Goal: Task Accomplishment & Management: Complete application form

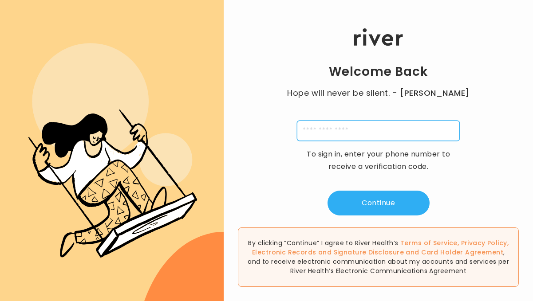
click at [353, 134] on input "tel" at bounding box center [378, 131] width 163 height 20
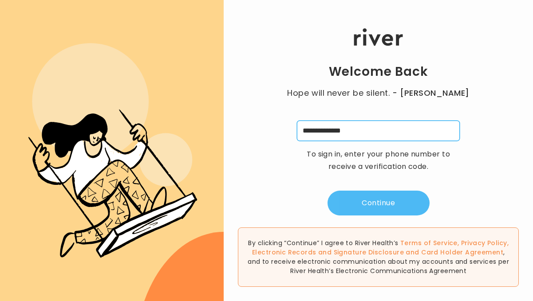
type input "**********"
click at [371, 203] on button "Continue" at bounding box center [379, 203] width 102 height 25
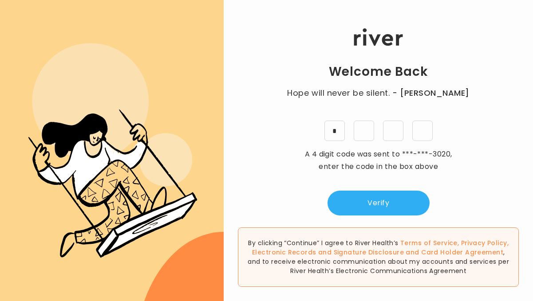
type input "*"
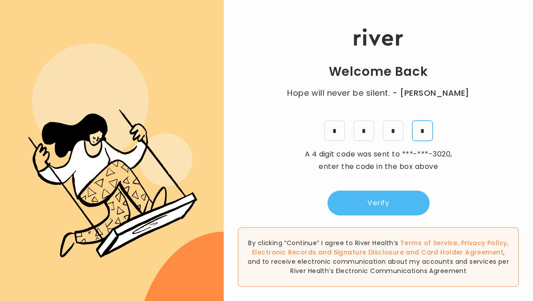
type input "*"
click at [381, 205] on button "Verify" at bounding box center [379, 203] width 102 height 25
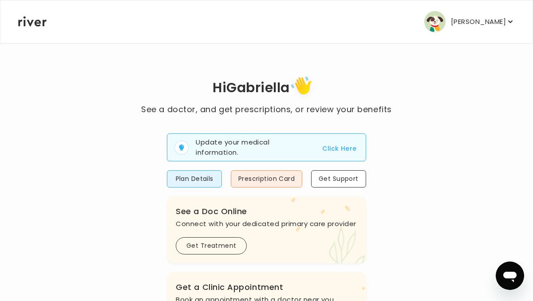
click at [348, 150] on button "Click Here" at bounding box center [339, 148] width 34 height 11
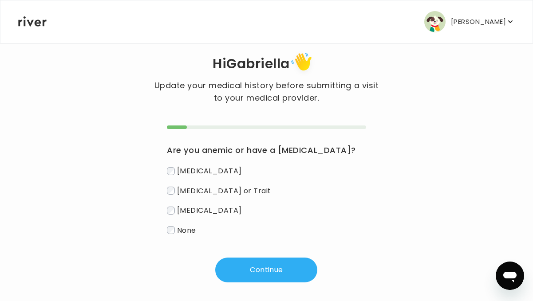
scroll to position [20, 0]
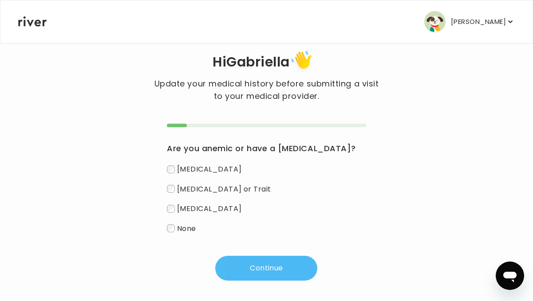
click at [274, 274] on button "Continue" at bounding box center [266, 268] width 102 height 25
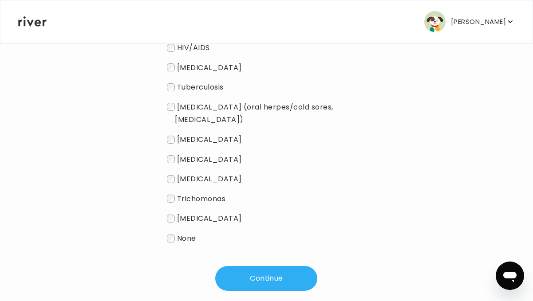
scroll to position [159, 0]
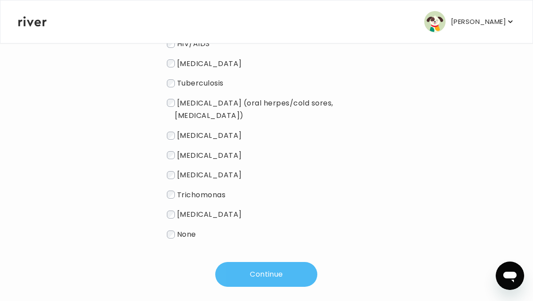
click at [247, 262] on button "Continue" at bounding box center [266, 274] width 102 height 25
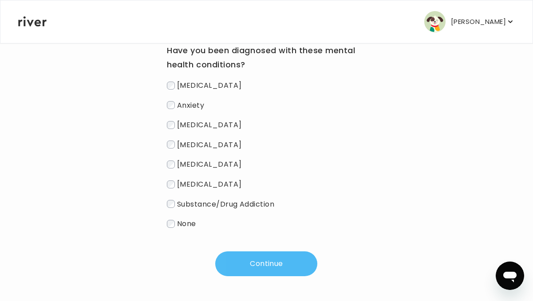
scroll to position [119, 0]
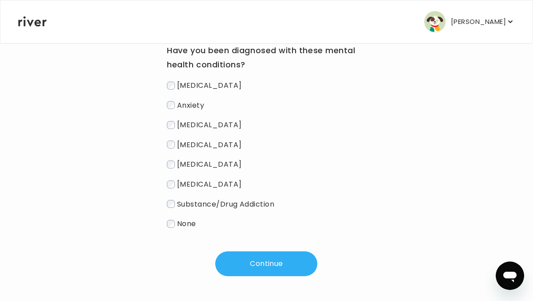
click at [177, 165] on span "[MEDICAL_DATA]" at bounding box center [209, 164] width 65 height 10
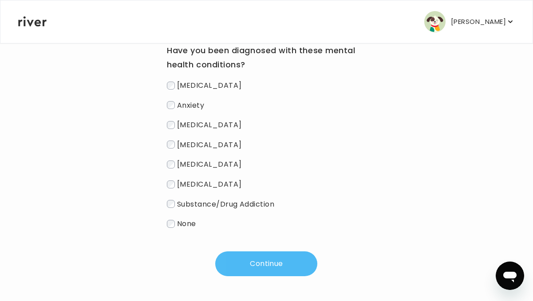
click at [289, 269] on button "Continue" at bounding box center [266, 264] width 102 height 25
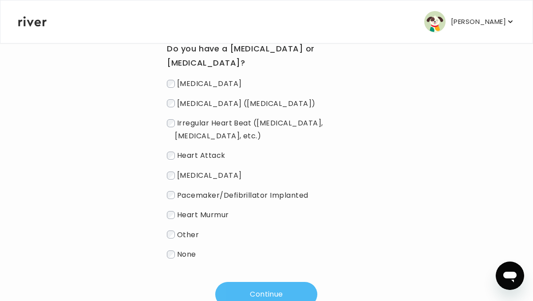
click at [263, 289] on button "Continue" at bounding box center [266, 294] width 102 height 25
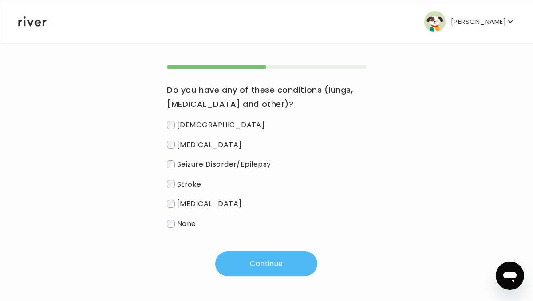
scroll to position [79, 0]
click at [278, 263] on button "Continue" at bounding box center [266, 264] width 102 height 25
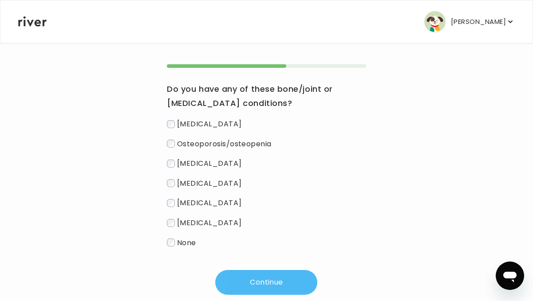
click at [266, 291] on button "Continue" at bounding box center [266, 282] width 102 height 25
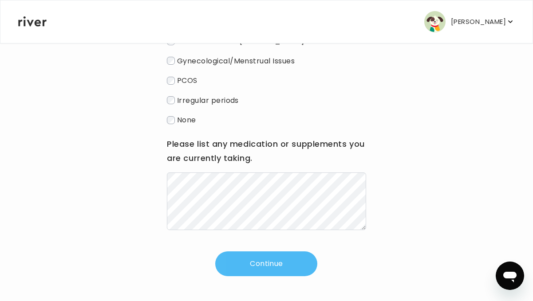
click at [301, 259] on button "Continue" at bounding box center [266, 264] width 102 height 25
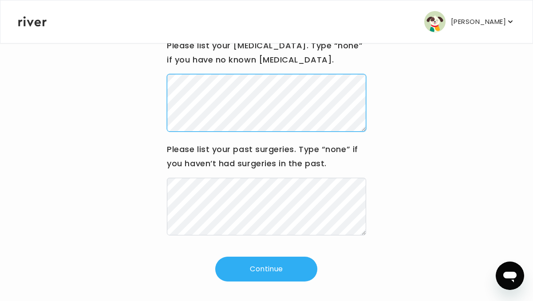
scroll to position [128, 0]
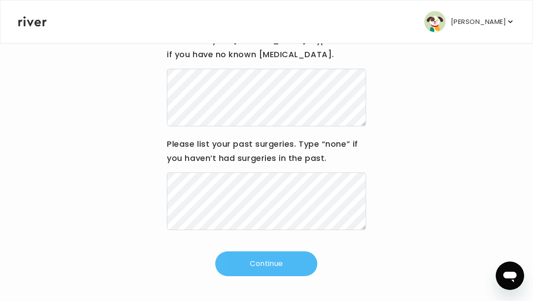
click at [274, 269] on button "Continue" at bounding box center [266, 264] width 102 height 25
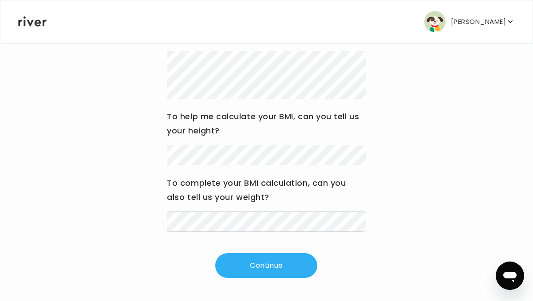
scroll to position [147, 0]
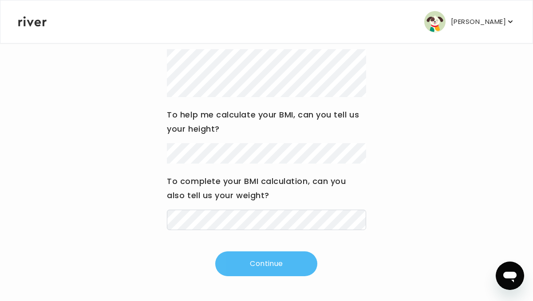
click at [268, 265] on button "Continue" at bounding box center [266, 264] width 102 height 25
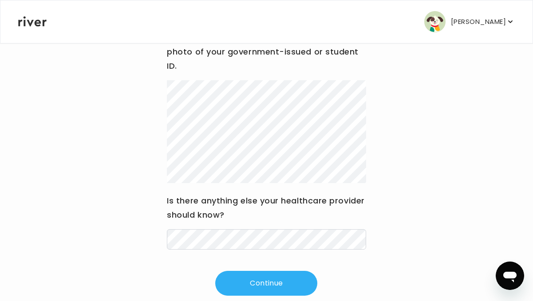
scroll to position [150, 0]
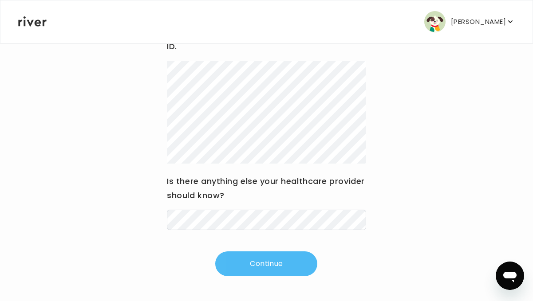
click at [266, 266] on button "Continue" at bounding box center [266, 264] width 102 height 25
click at [263, 269] on button "Continue" at bounding box center [266, 264] width 102 height 25
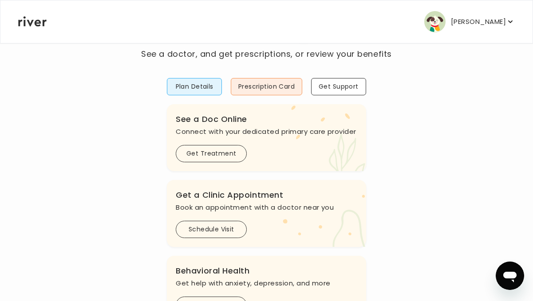
scroll to position [47, 0]
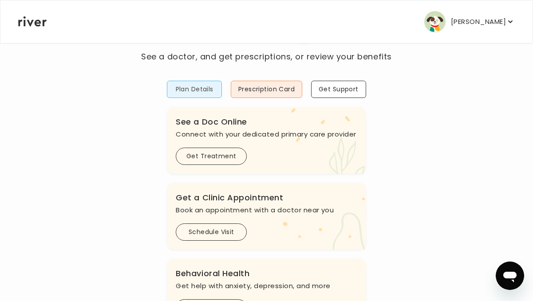
click at [186, 90] on button "Plan Details" at bounding box center [194, 89] width 55 height 17
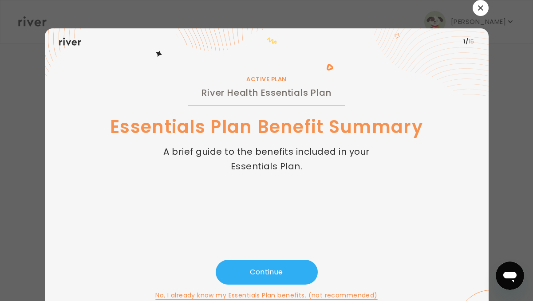
scroll to position [16, 0]
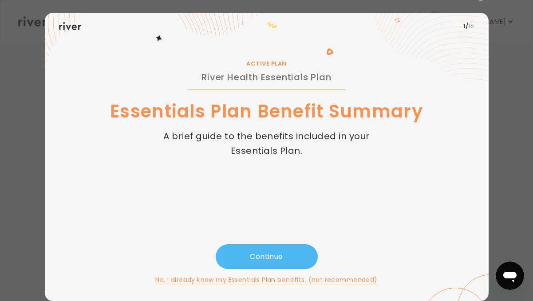
click at [264, 262] on button "Continue" at bounding box center [267, 257] width 102 height 25
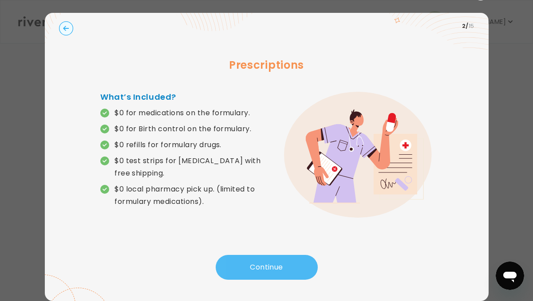
click at [264, 262] on button "Continue" at bounding box center [267, 267] width 102 height 25
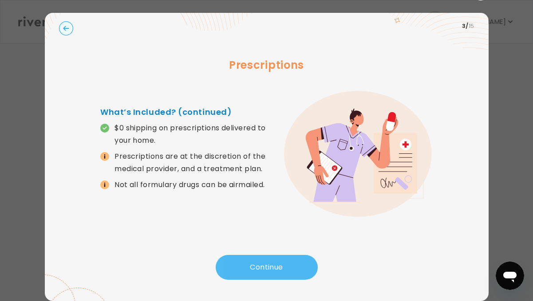
click at [264, 262] on button "Continue" at bounding box center [267, 267] width 102 height 25
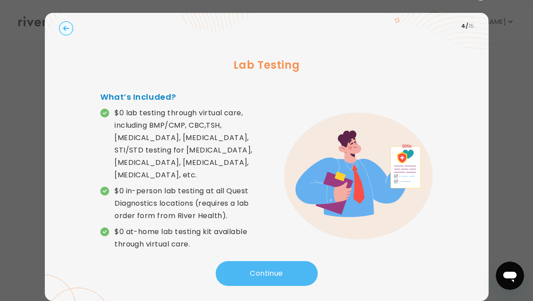
click at [272, 271] on button "Continue" at bounding box center [267, 274] width 102 height 25
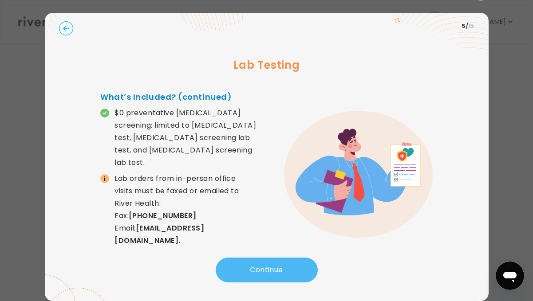
click at [272, 271] on button "Continue" at bounding box center [267, 270] width 102 height 25
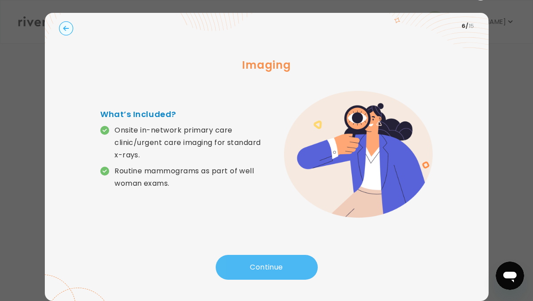
click at [272, 271] on button "Continue" at bounding box center [267, 267] width 102 height 25
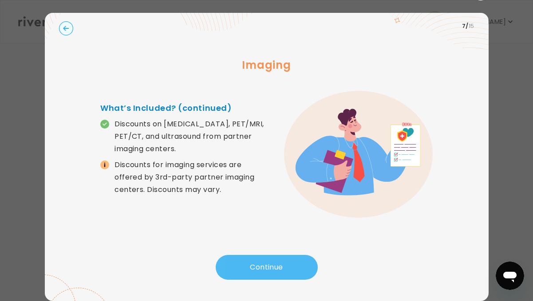
click at [272, 271] on button "Continue" at bounding box center [267, 267] width 102 height 25
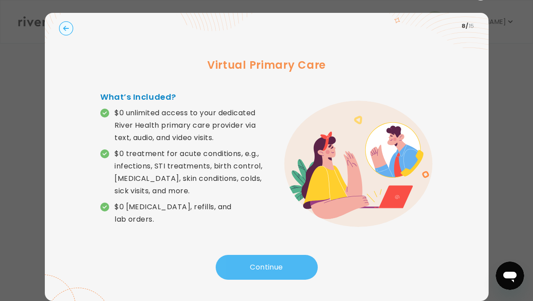
click at [272, 271] on button "Continue" at bounding box center [267, 267] width 102 height 25
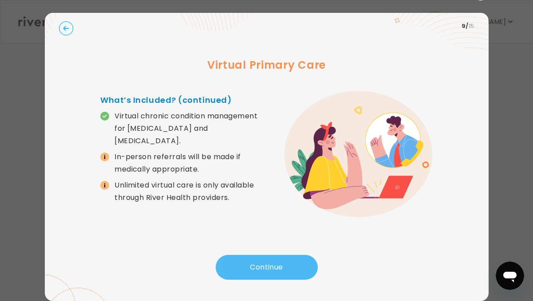
click at [272, 271] on button "Continue" at bounding box center [267, 267] width 102 height 25
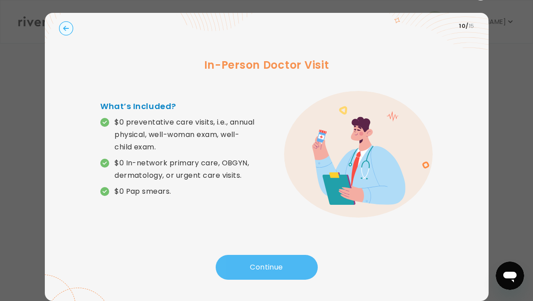
click at [272, 271] on button "Continue" at bounding box center [267, 267] width 102 height 25
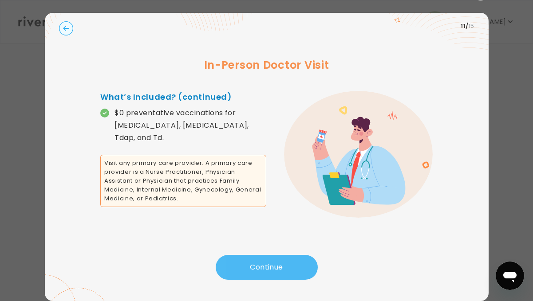
click at [272, 271] on button "Continue" at bounding box center [267, 267] width 102 height 25
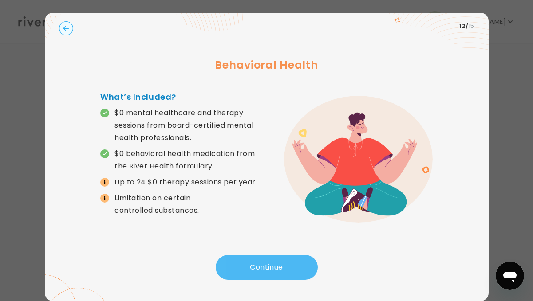
click at [262, 266] on button "Continue" at bounding box center [267, 267] width 102 height 25
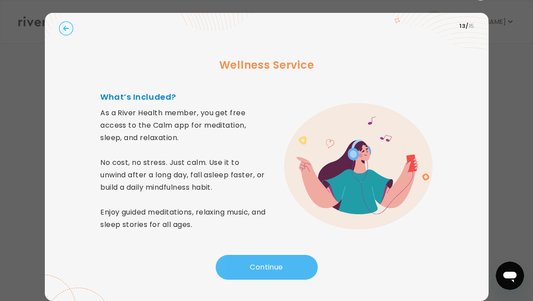
click at [269, 266] on button "Continue" at bounding box center [267, 267] width 102 height 25
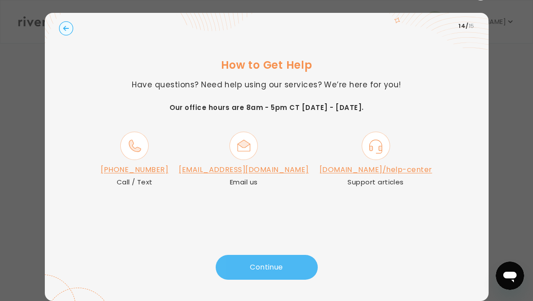
click at [269, 266] on button "Continue" at bounding box center [267, 267] width 102 height 25
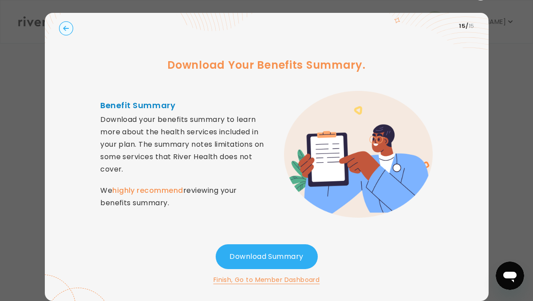
click at [262, 262] on button "Download Summary" at bounding box center [267, 257] width 102 height 25
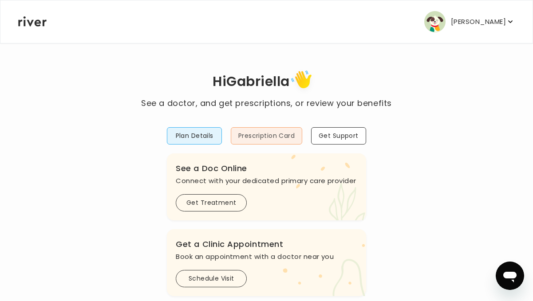
click at [263, 134] on button "Prescription Card" at bounding box center [266, 135] width 71 height 17
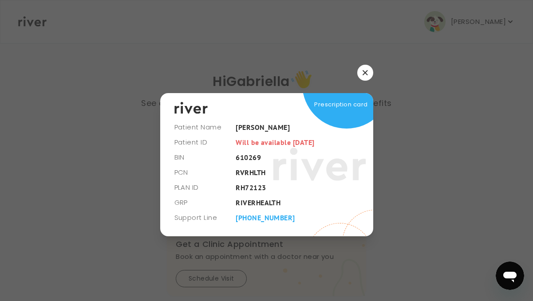
click at [367, 75] on button "button" at bounding box center [365, 73] width 16 height 16
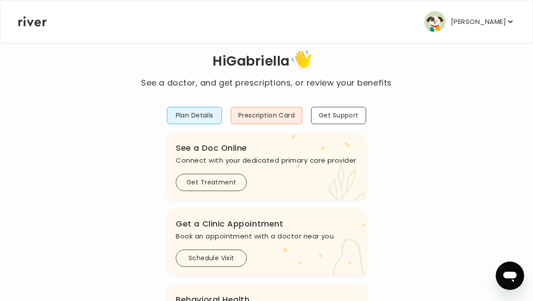
scroll to position [0, 0]
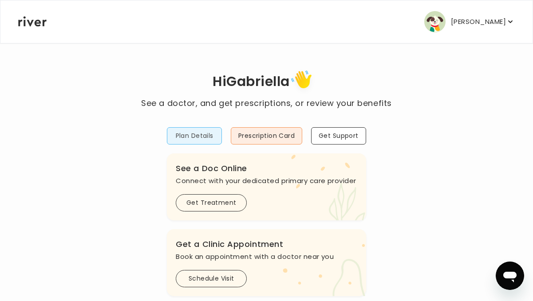
click at [194, 135] on button "Plan Details" at bounding box center [194, 135] width 55 height 17
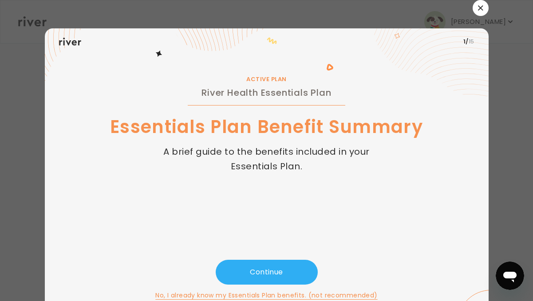
scroll to position [16, 0]
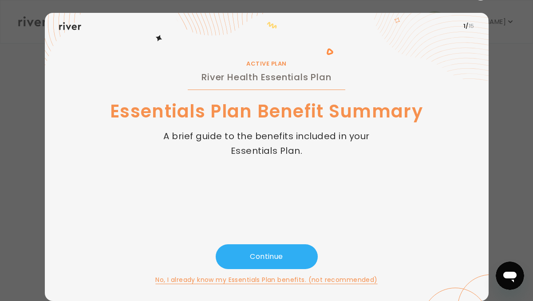
click at [330, 279] on button "No, I already know my Essentials Plan benefits. (not recommended)" at bounding box center [266, 280] width 222 height 11
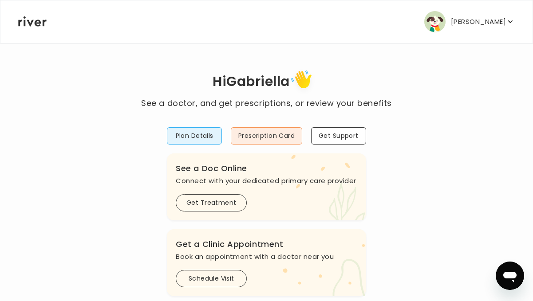
click at [504, 27] on p "[PERSON_NAME]" at bounding box center [478, 22] width 55 height 12
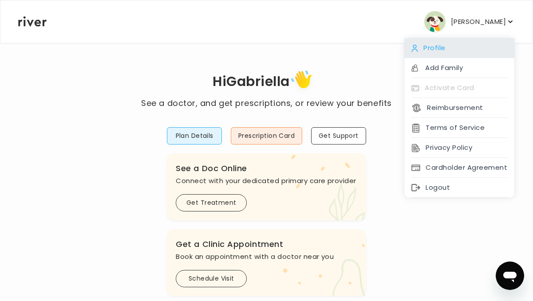
click at [431, 46] on div "Profile" at bounding box center [459, 48] width 110 height 20
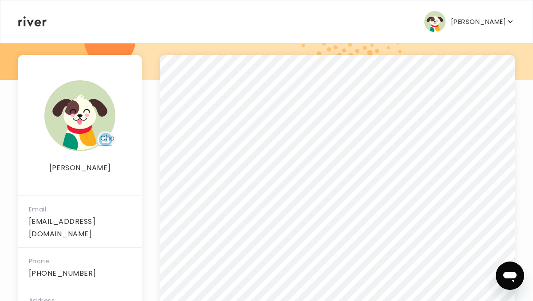
scroll to position [102, 0]
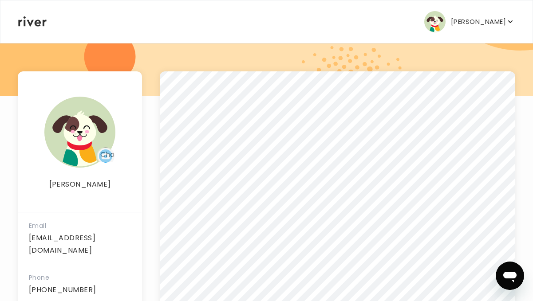
click at [91, 152] on img at bounding box center [79, 132] width 71 height 71
click at [111, 156] on input "file" at bounding box center [106, 156] width 18 height 18
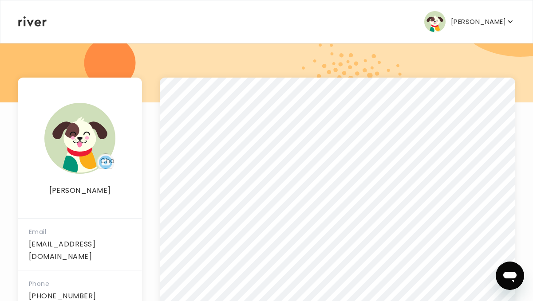
scroll to position [0, 0]
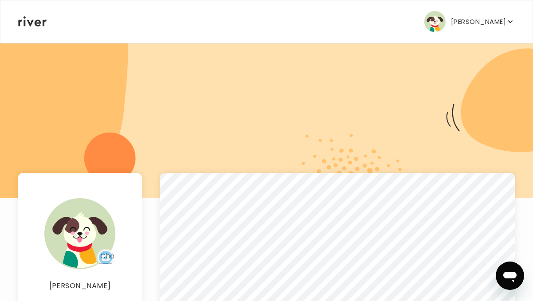
click at [460, 18] on p "[PERSON_NAME]" at bounding box center [478, 22] width 55 height 12
click at [451, 20] on p "[PERSON_NAME]" at bounding box center [478, 22] width 55 height 12
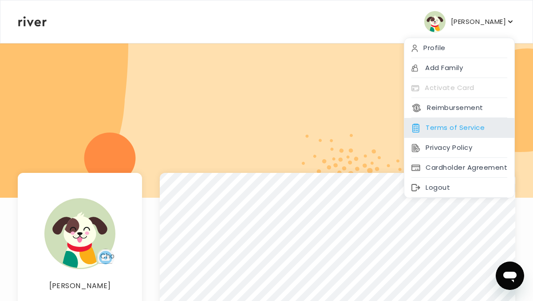
click at [460, 129] on div "Terms of Service" at bounding box center [459, 128] width 110 height 20
